Goal: Navigation & Orientation: Find specific page/section

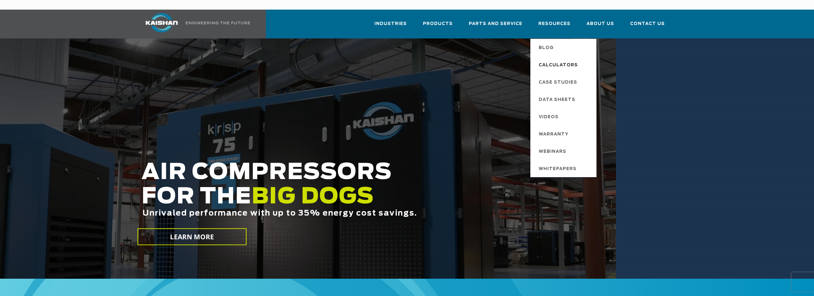
click at [553, 60] on span "Calculators" at bounding box center [558, 65] width 39 height 11
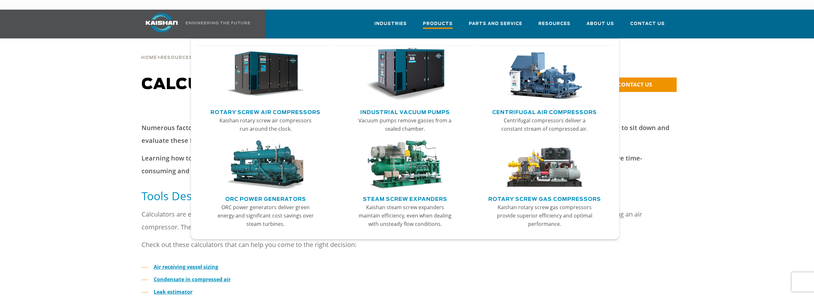
click at [439, 20] on span "Products" at bounding box center [438, 24] width 30 height 9
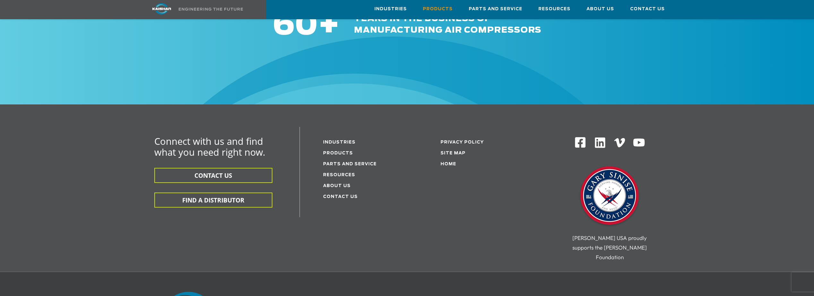
scroll to position [1069, 0]
